Goal: Find specific page/section: Find specific page/section

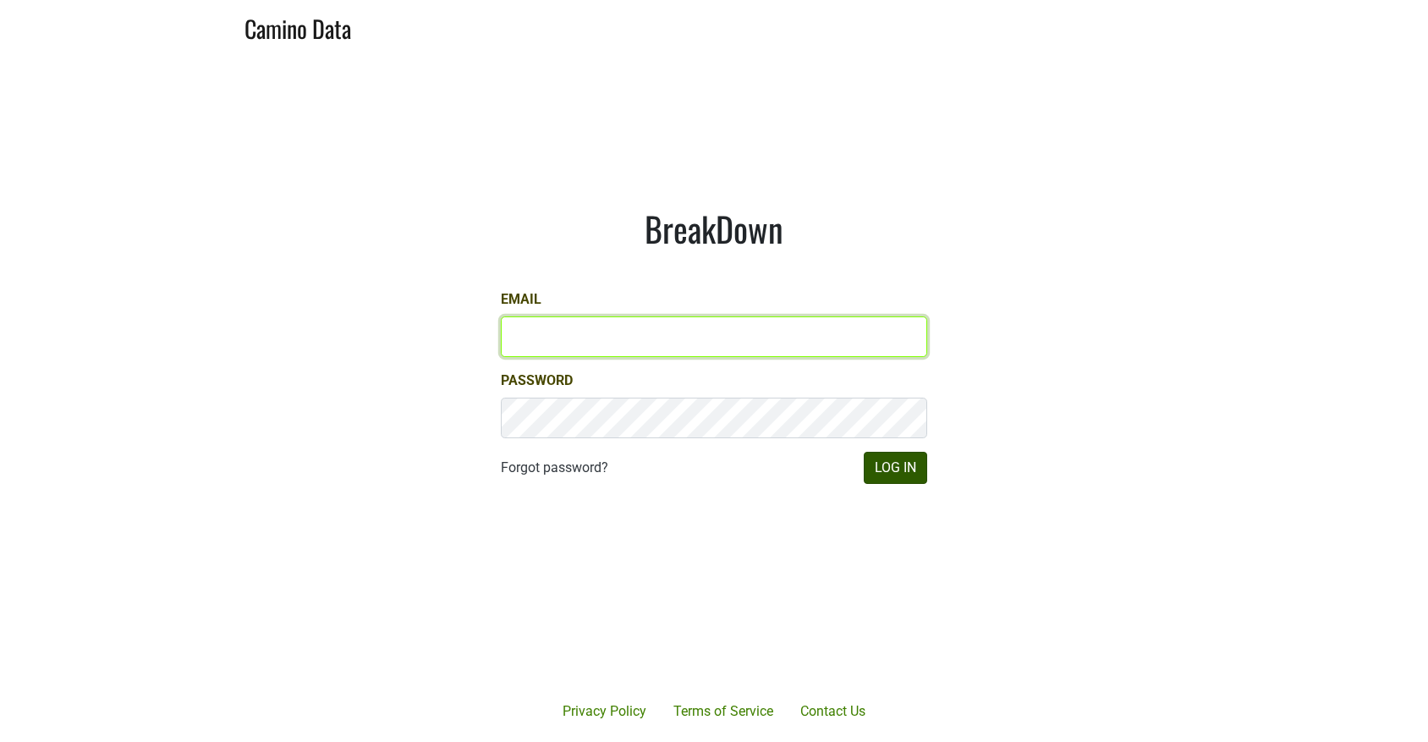
type input "[EMAIL_ADDRESS][DOMAIN_NAME]"
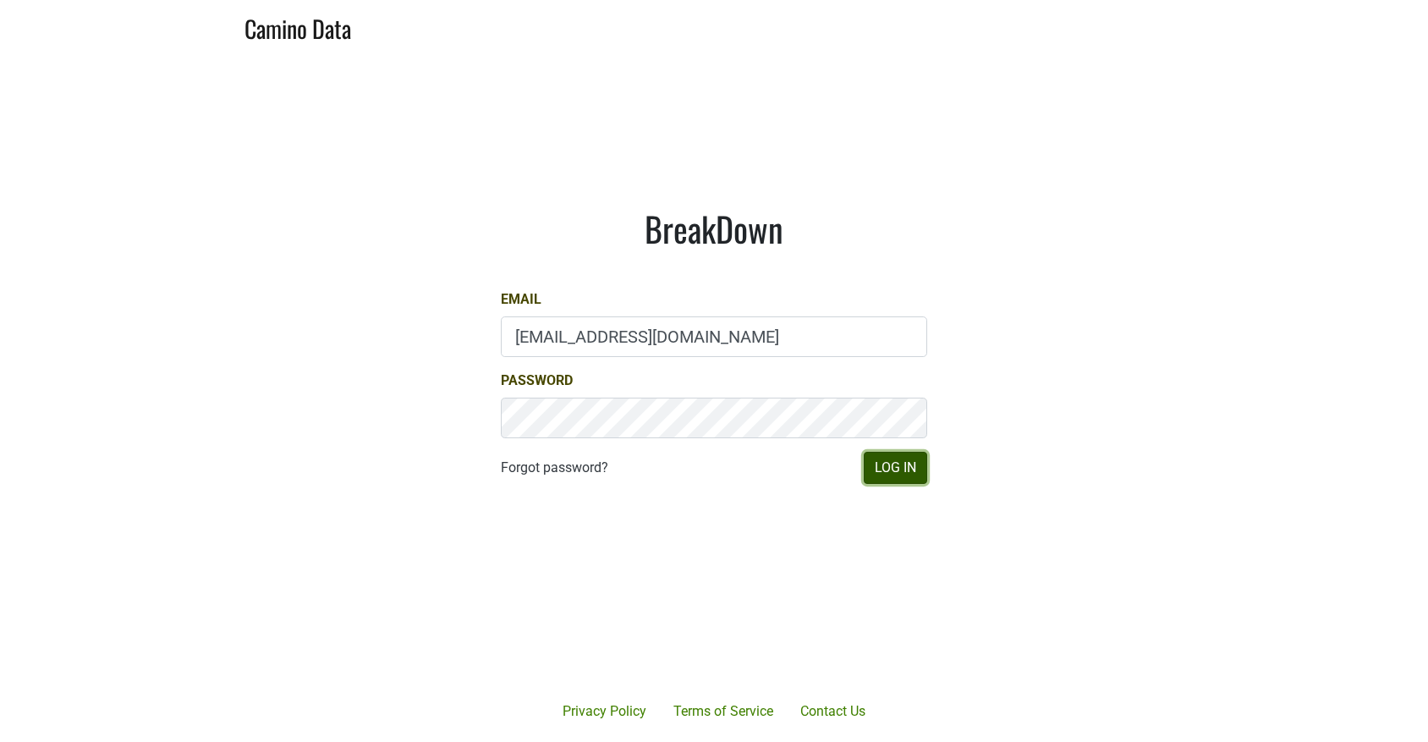
click at [887, 467] on button "Log In" at bounding box center [895, 468] width 63 height 32
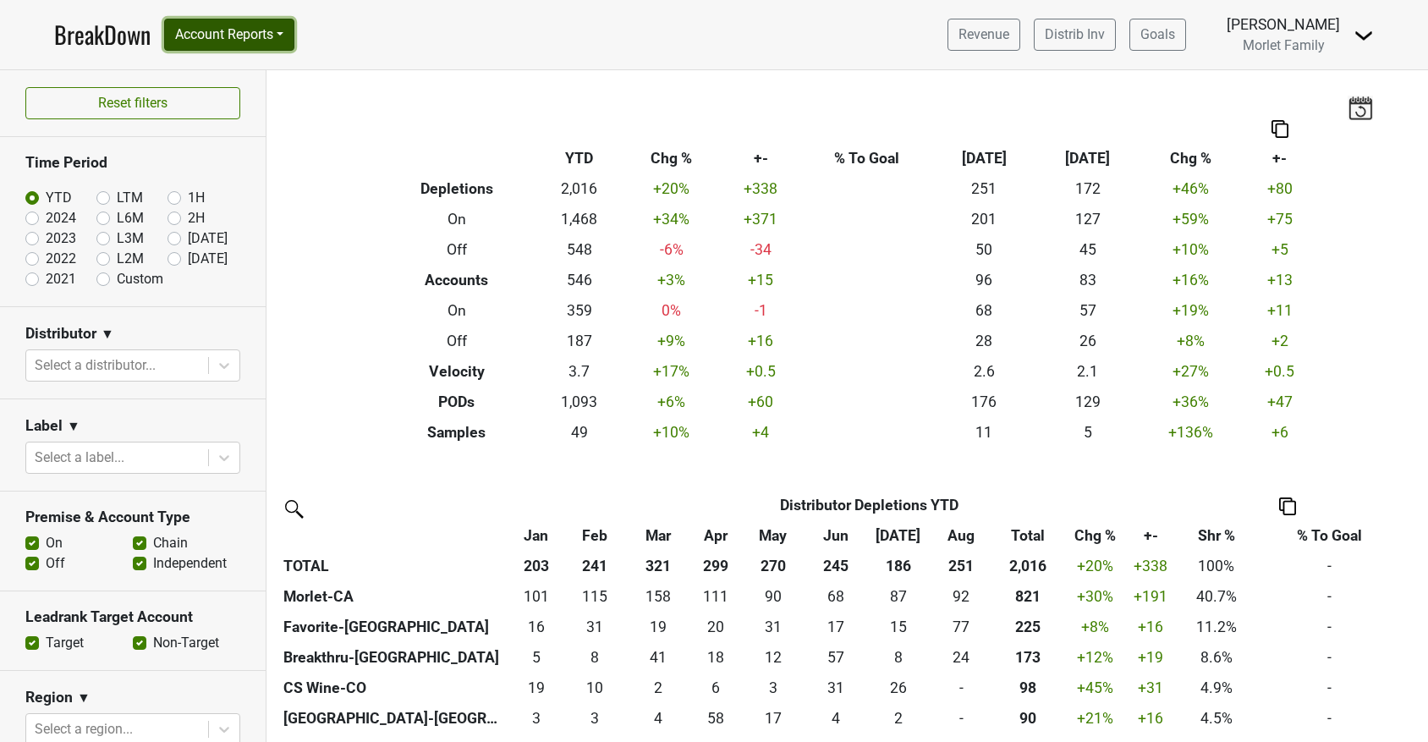
click at [206, 44] on button "Account Reports" at bounding box center [229, 35] width 130 height 32
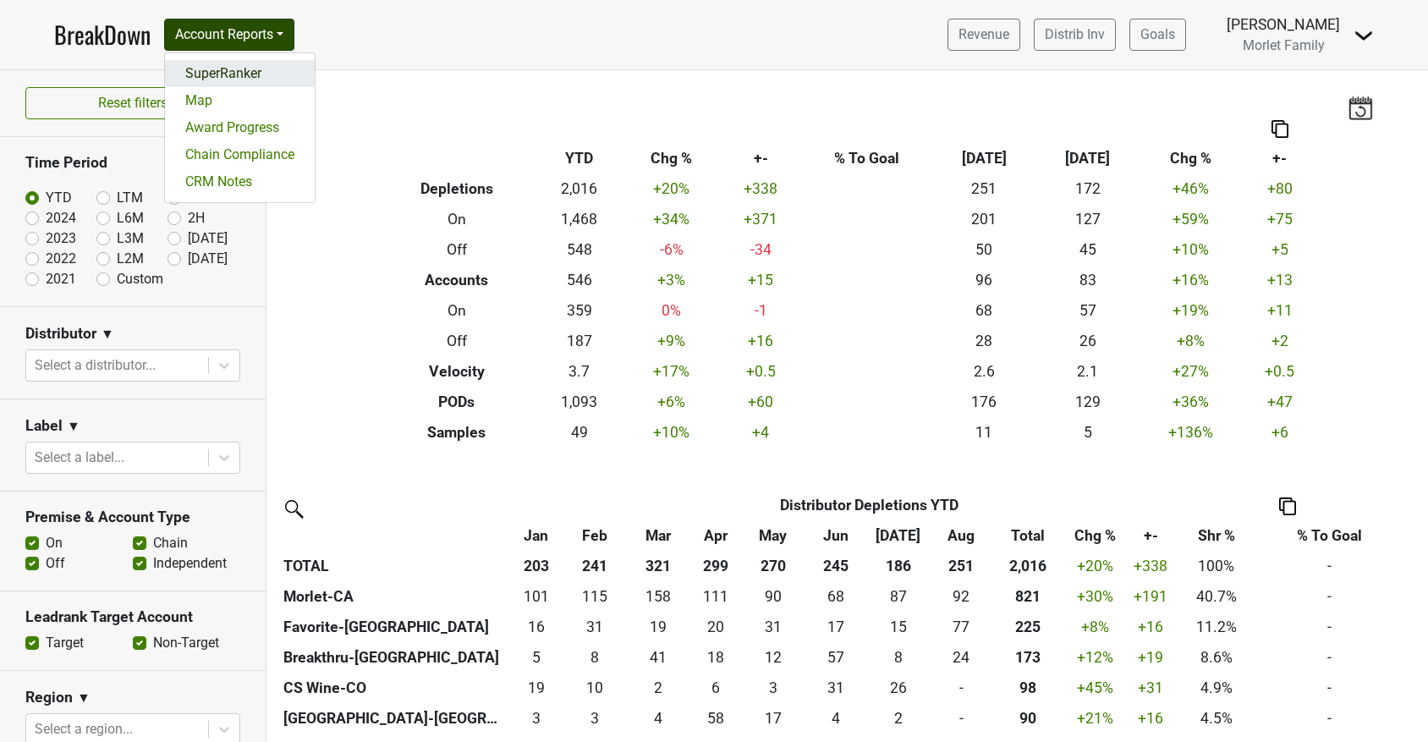
click at [213, 74] on link "SuperRanker" at bounding box center [240, 73] width 150 height 27
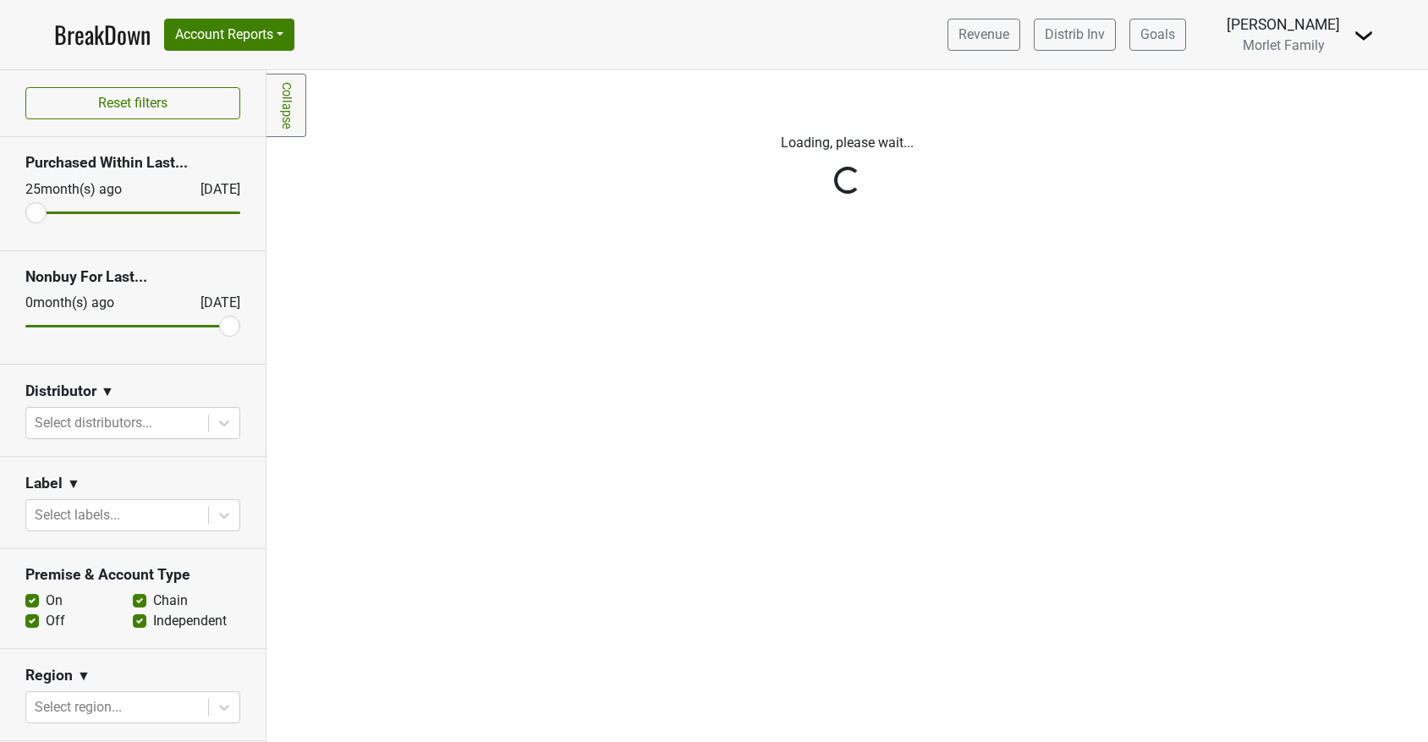
click at [216, 422] on icon at bounding box center [224, 423] width 17 height 17
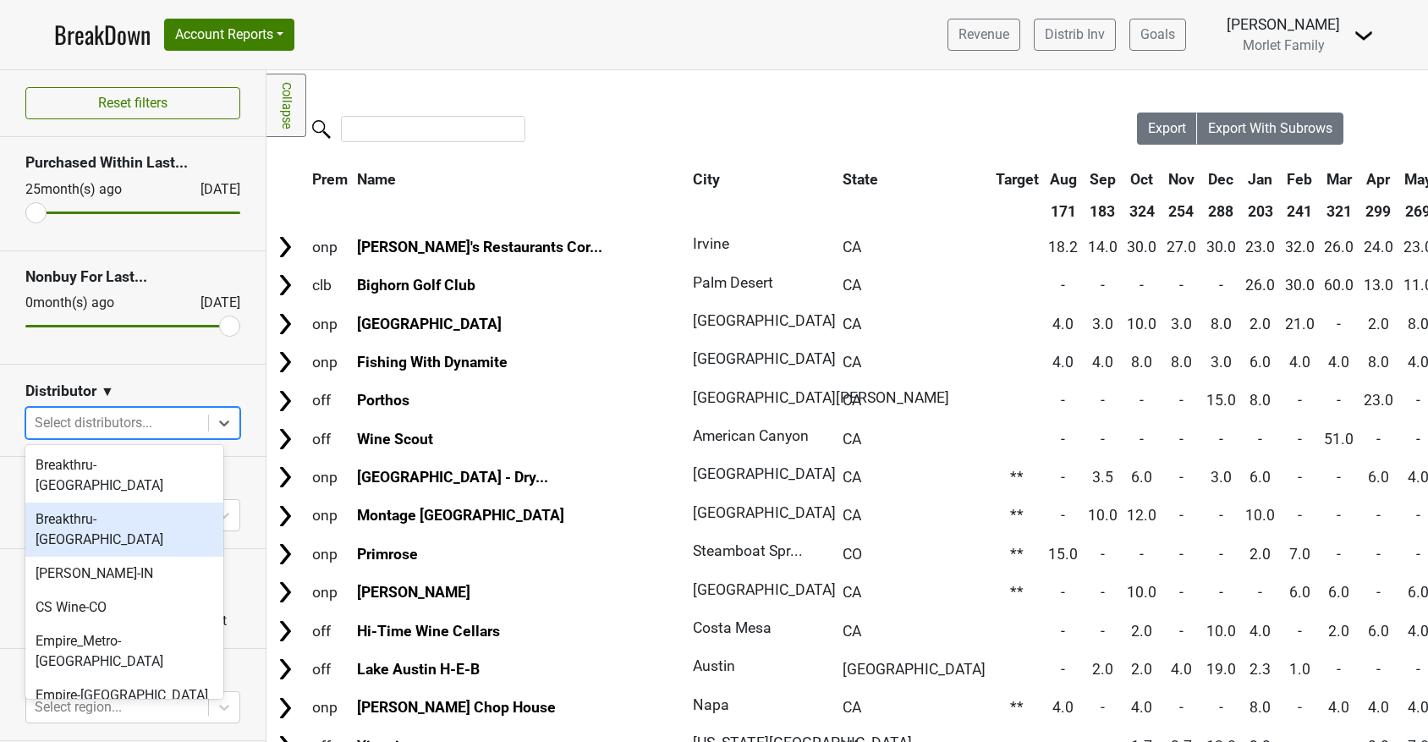
scroll to position [225, 0]
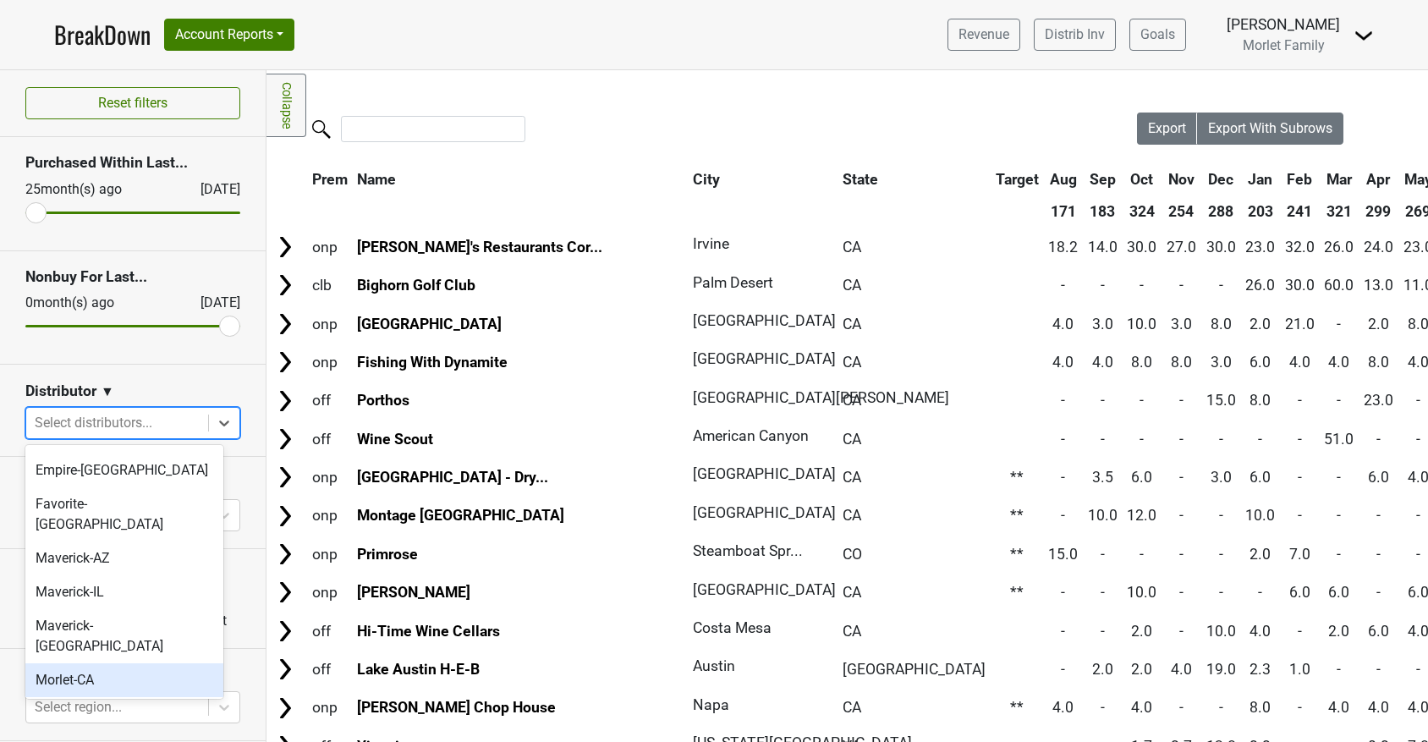
click at [135, 663] on div "Morlet-CA" at bounding box center [124, 680] width 198 height 34
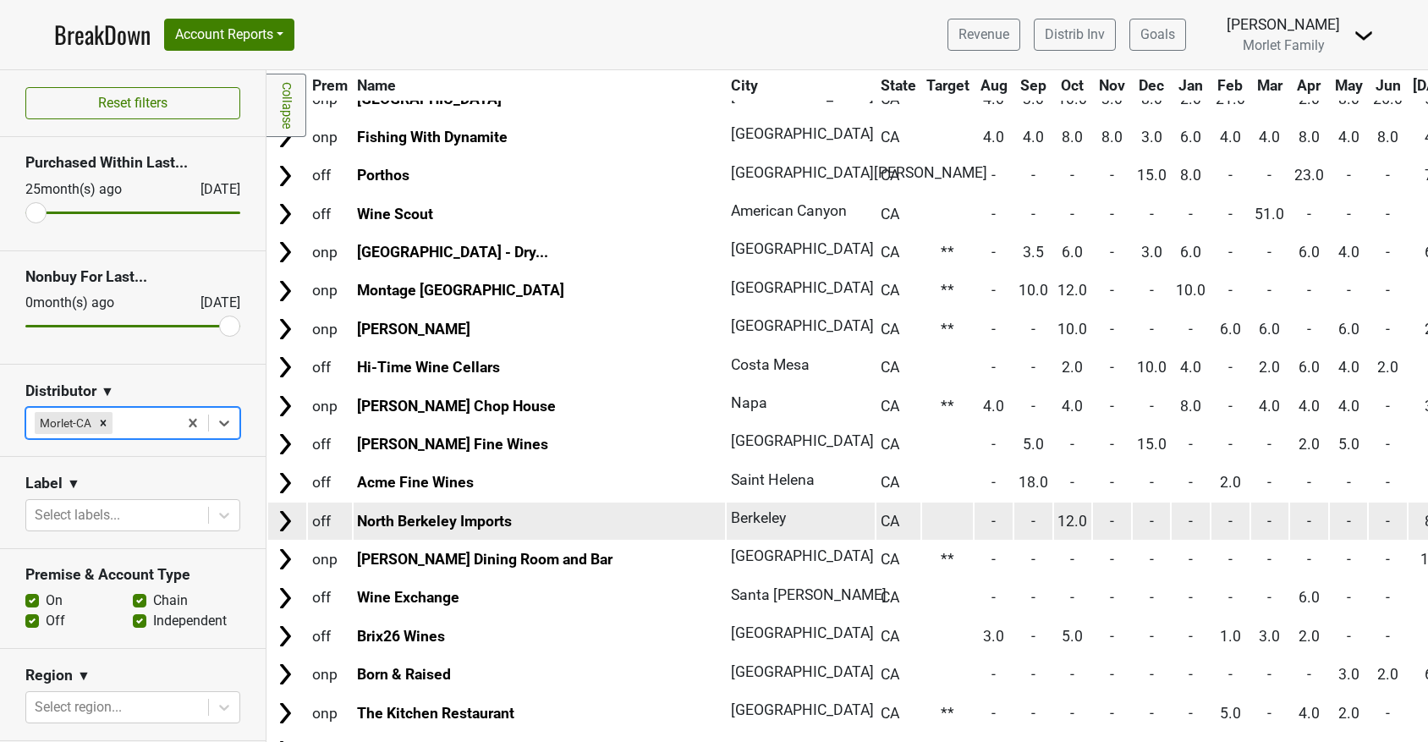
click at [284, 520] on img at bounding box center [284, 521] width 25 height 25
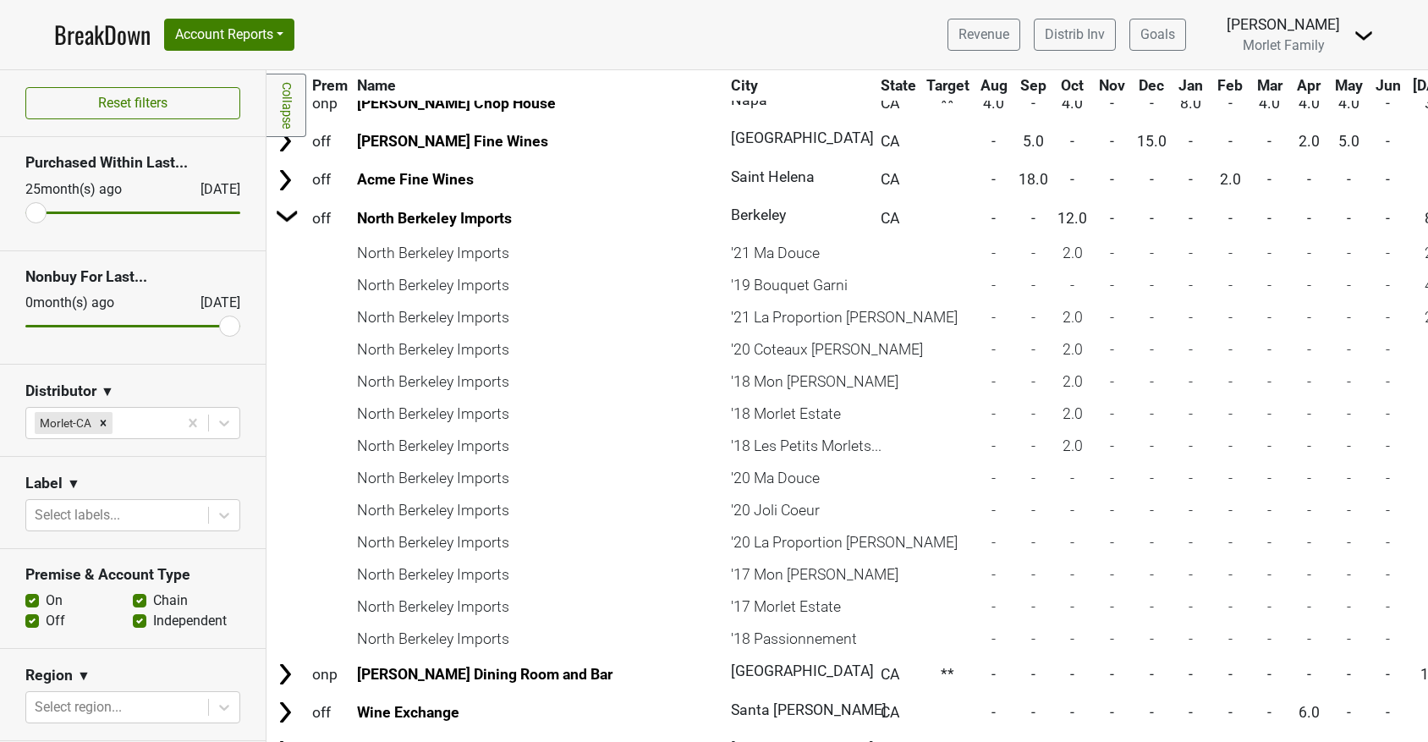
scroll to position [564, 0]
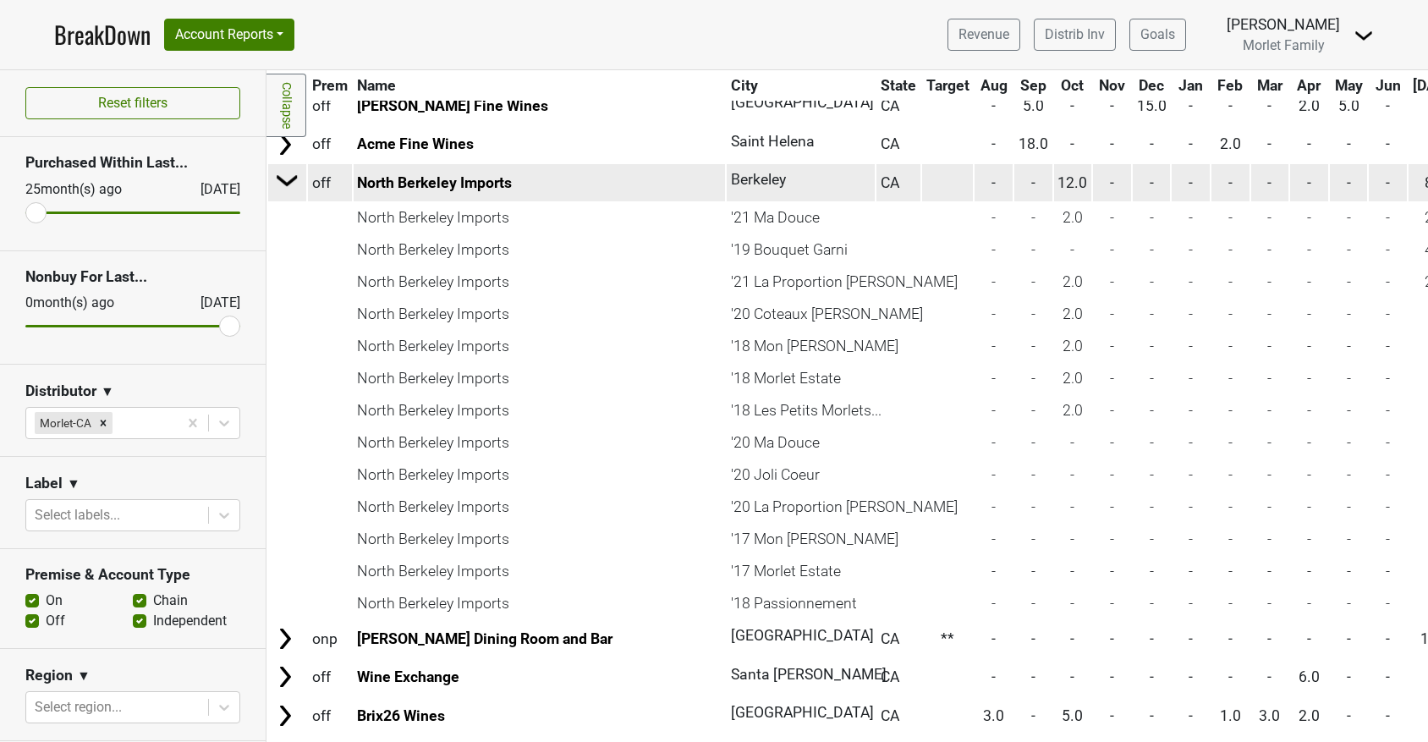
click at [289, 187] on img at bounding box center [287, 180] width 25 height 25
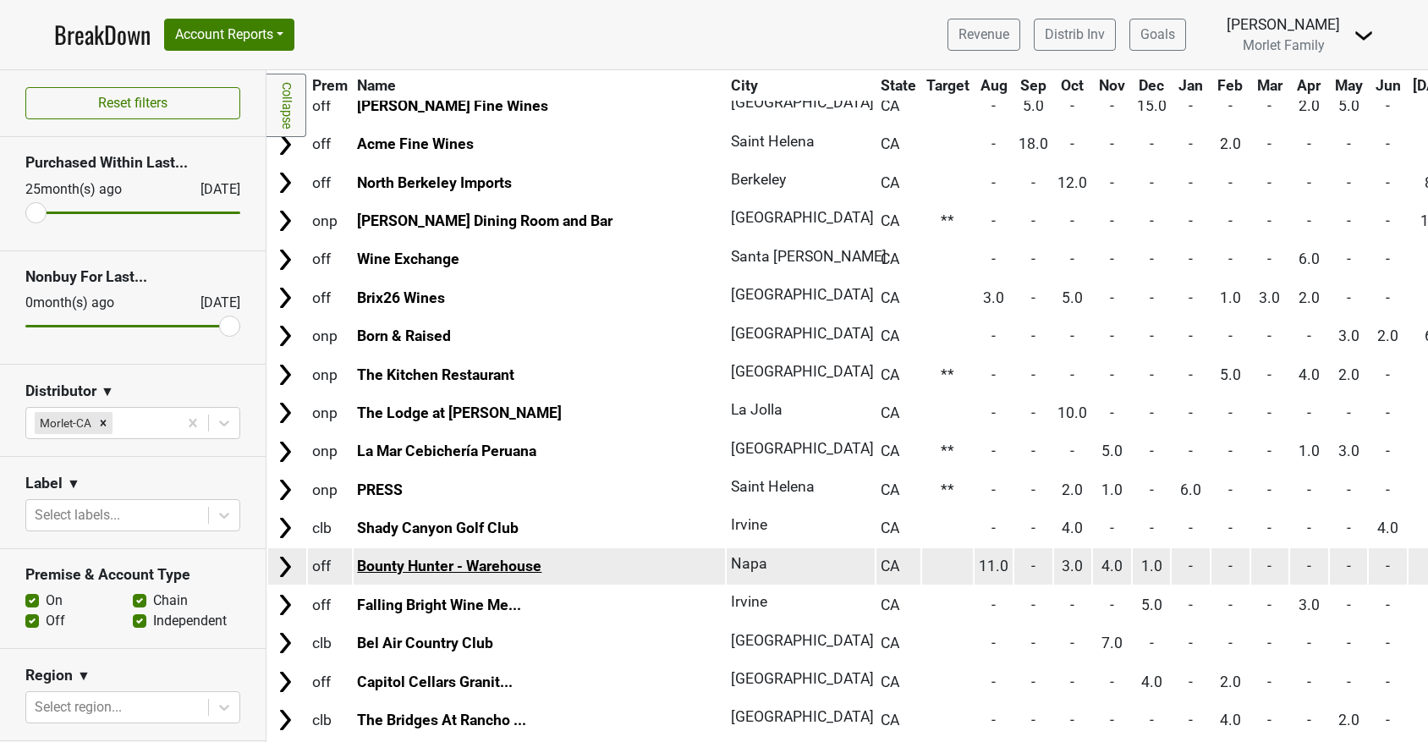
scroll to position [677, 0]
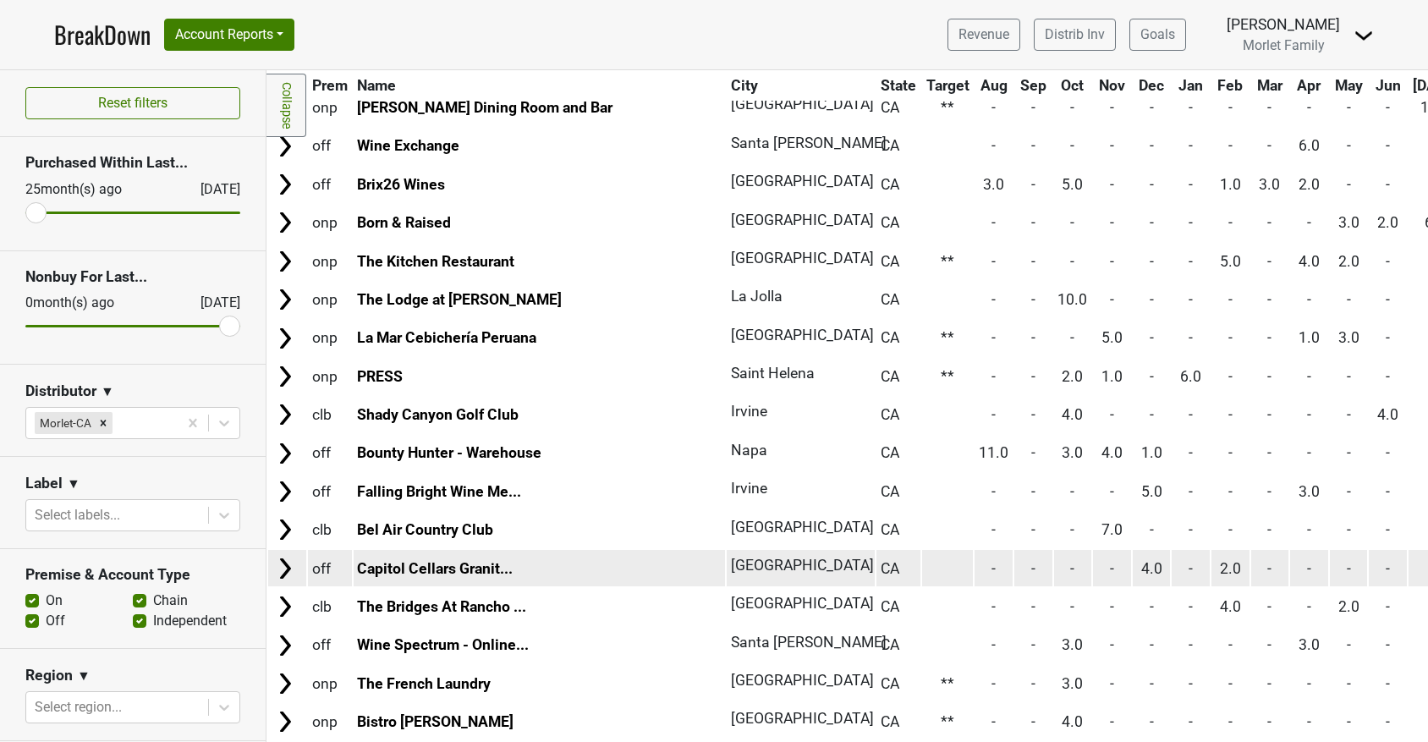
click at [284, 569] on img at bounding box center [284, 568] width 25 height 25
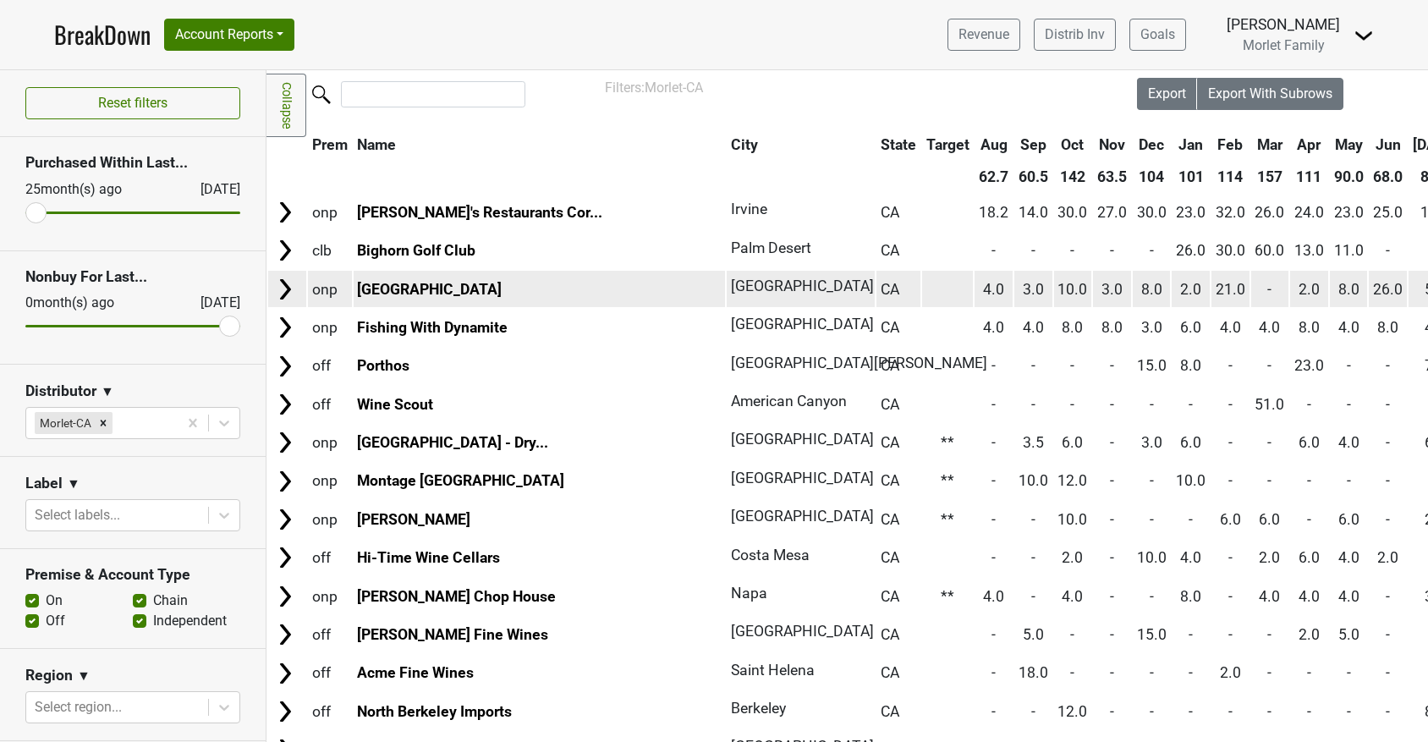
scroll to position [0, 0]
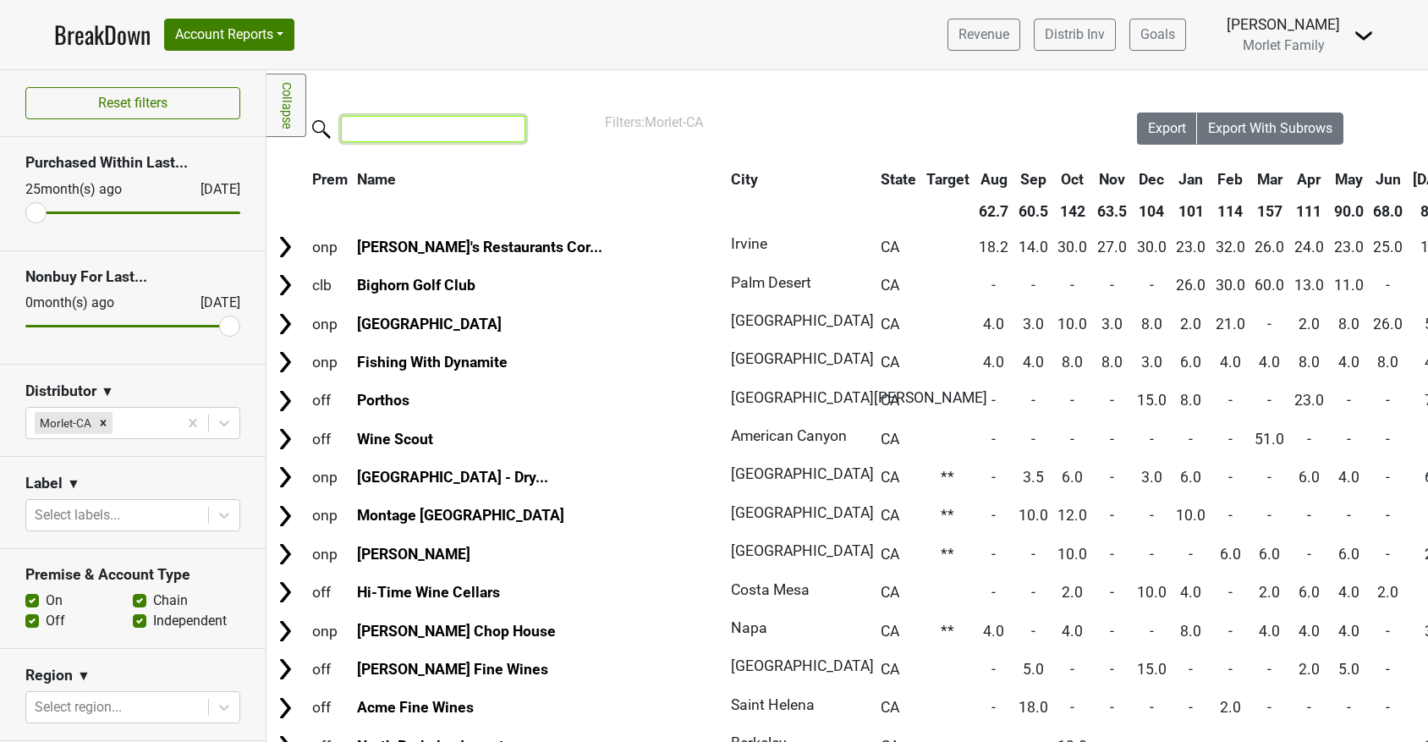
click at [410, 129] on input "search" at bounding box center [433, 129] width 184 height 26
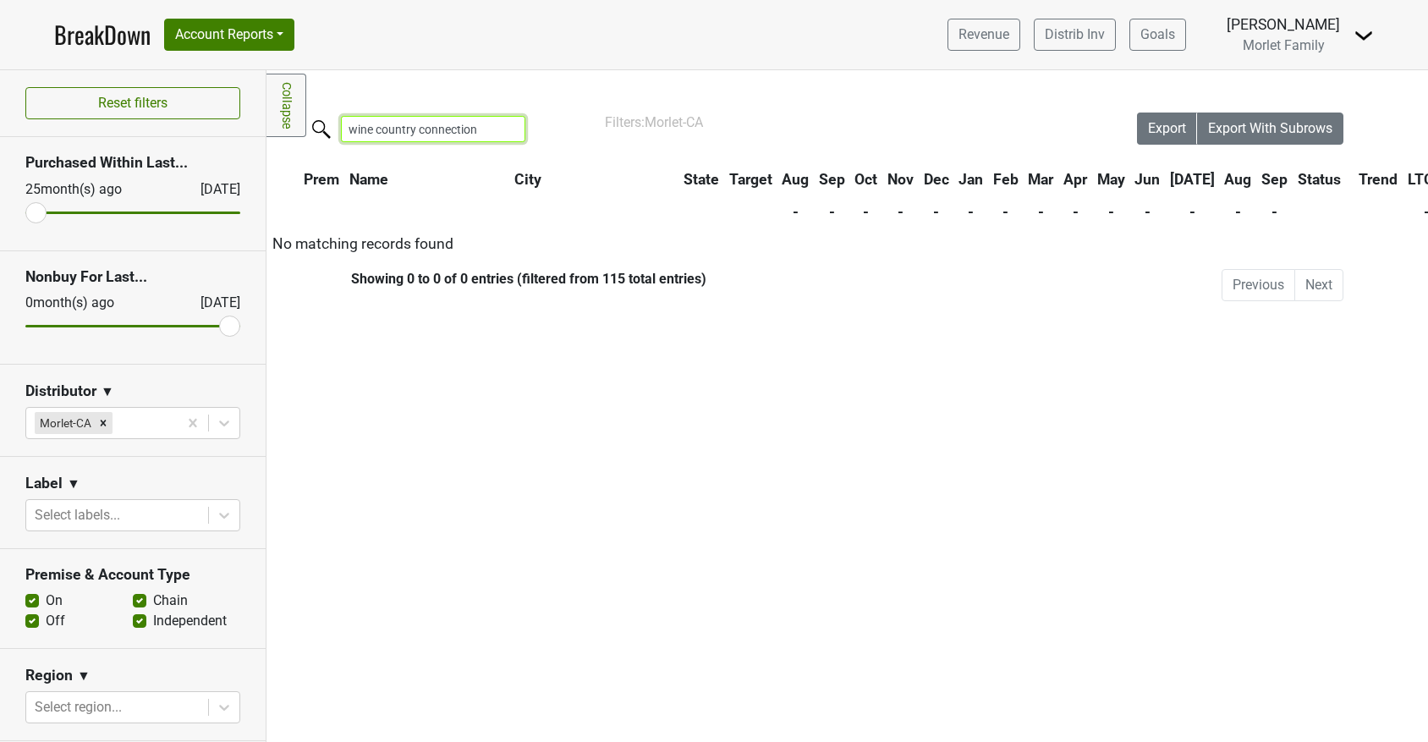
type input "wine country connections"
click at [504, 129] on input "wine country connections" at bounding box center [433, 129] width 184 height 26
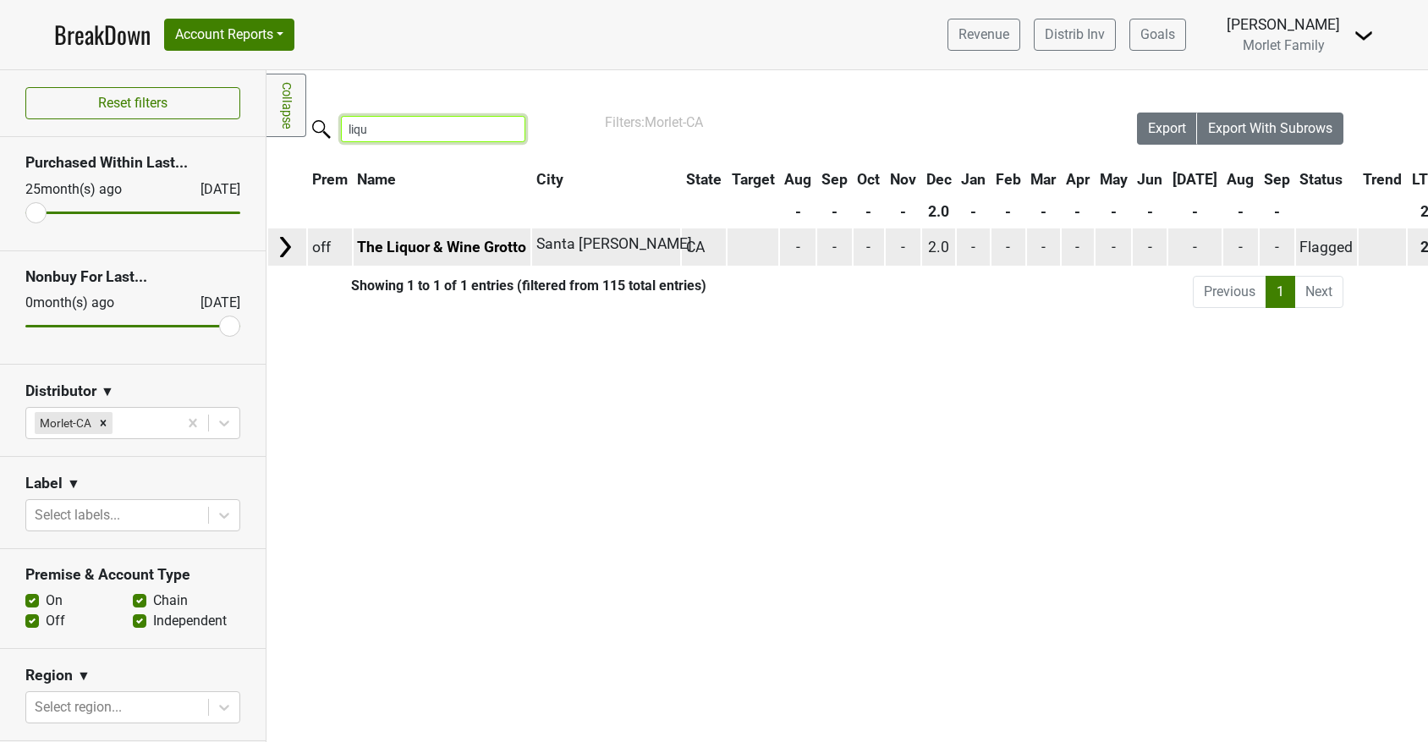
type input "liqu"
click at [287, 247] on img at bounding box center [284, 246] width 25 height 25
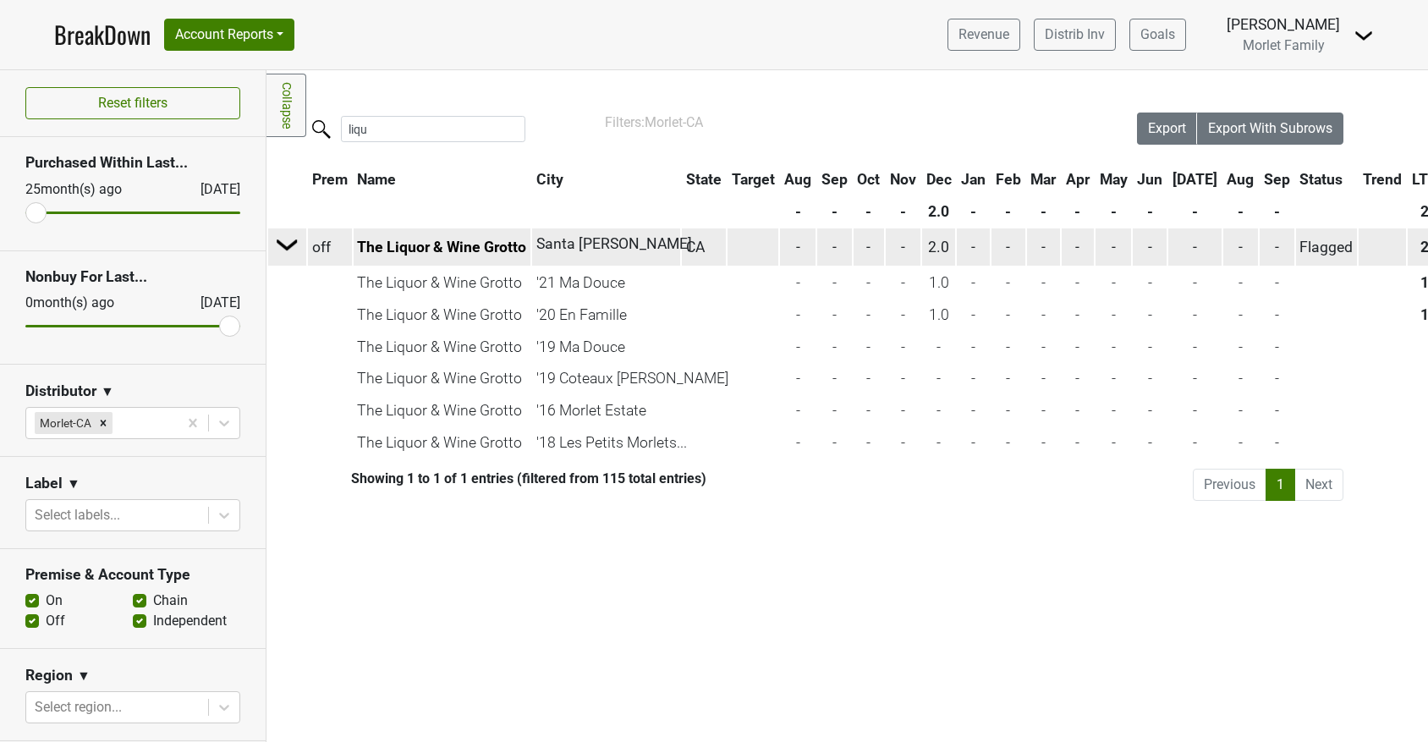
click at [290, 250] on img at bounding box center [287, 244] width 25 height 25
